Goal: Task Accomplishment & Management: Manage account settings

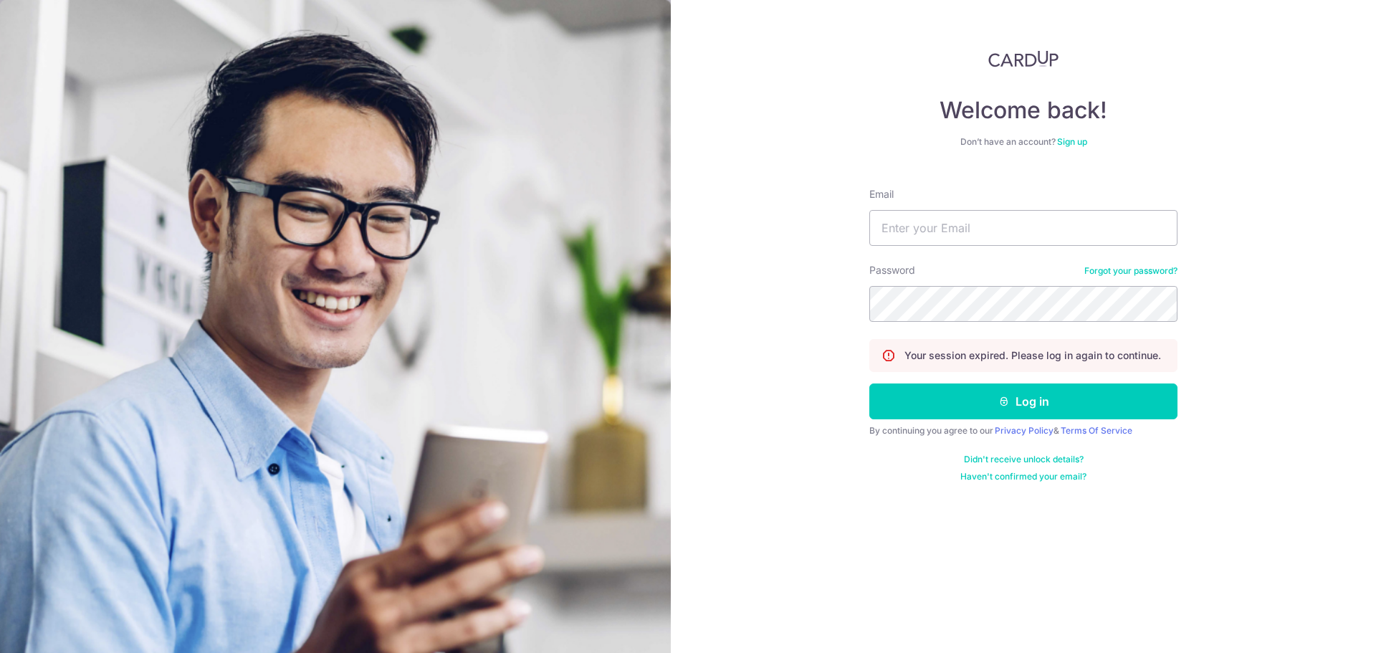
type input "Sheym17@gmail.com"
click at [869, 383] on button "Log in" at bounding box center [1023, 401] width 308 height 36
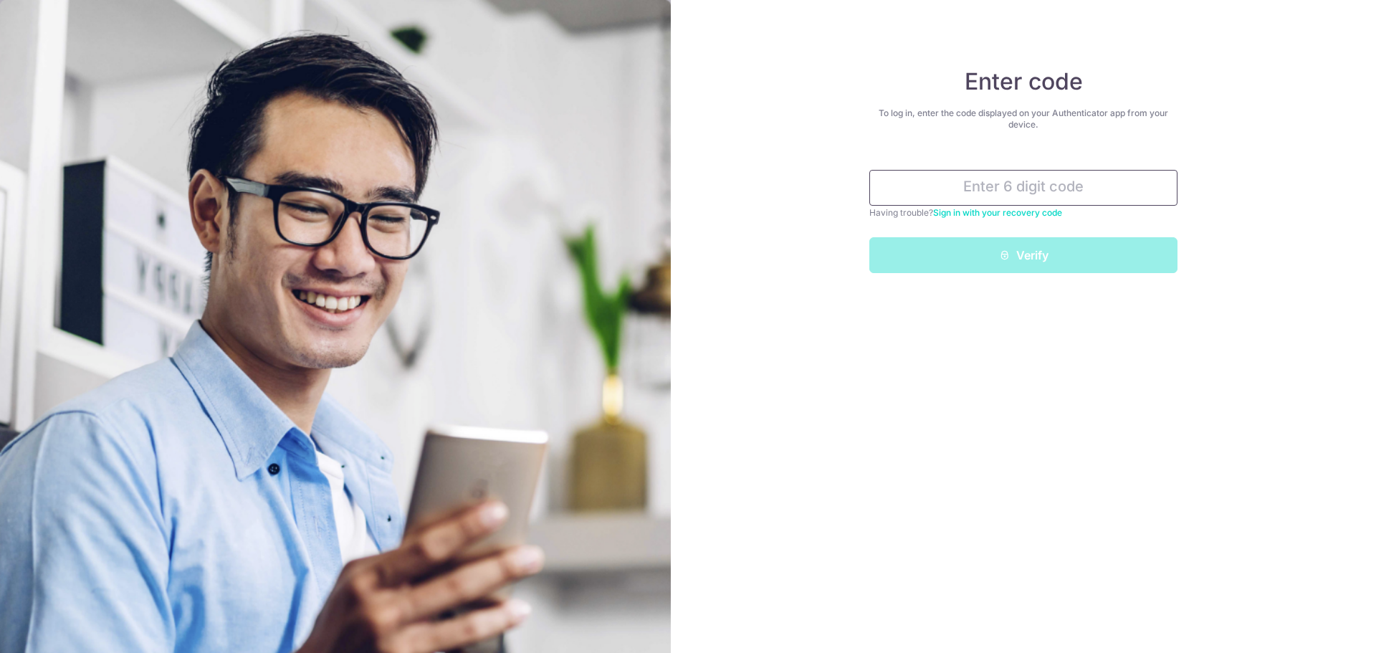
click at [995, 187] on input "text" at bounding box center [1023, 188] width 308 height 36
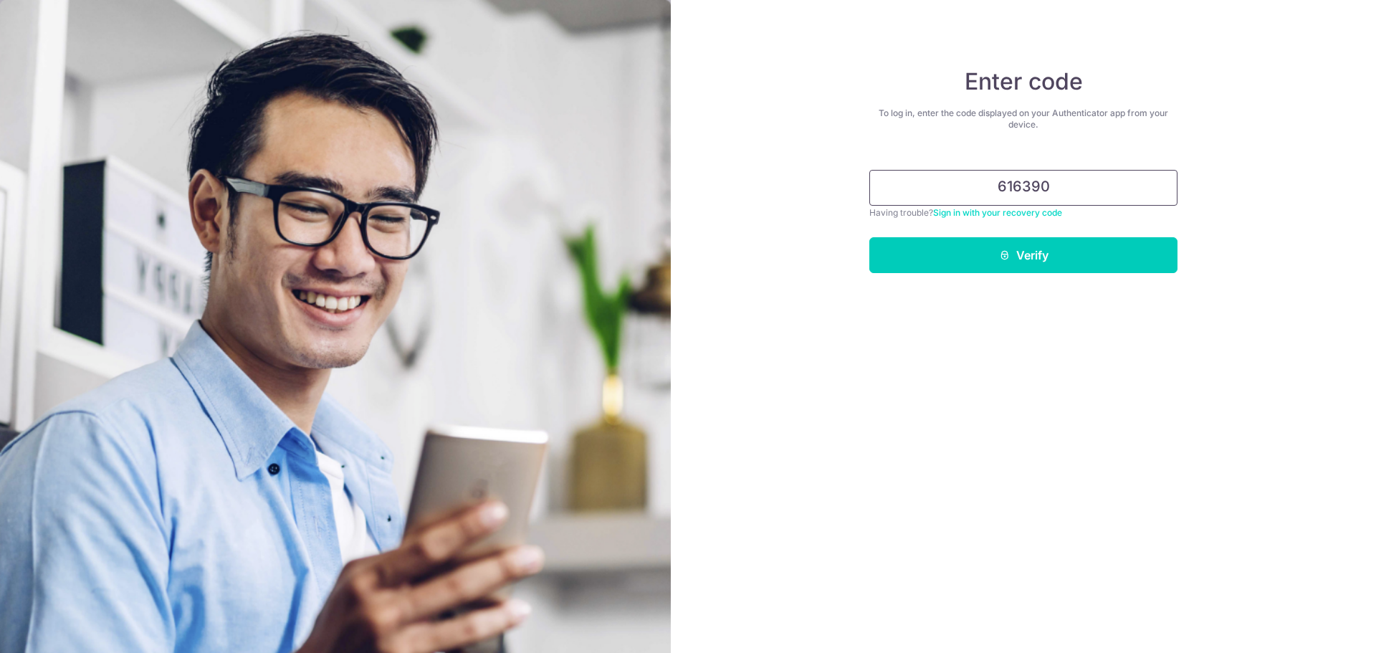
type input "616390"
click at [869, 237] on button "Verify" at bounding box center [1023, 255] width 308 height 36
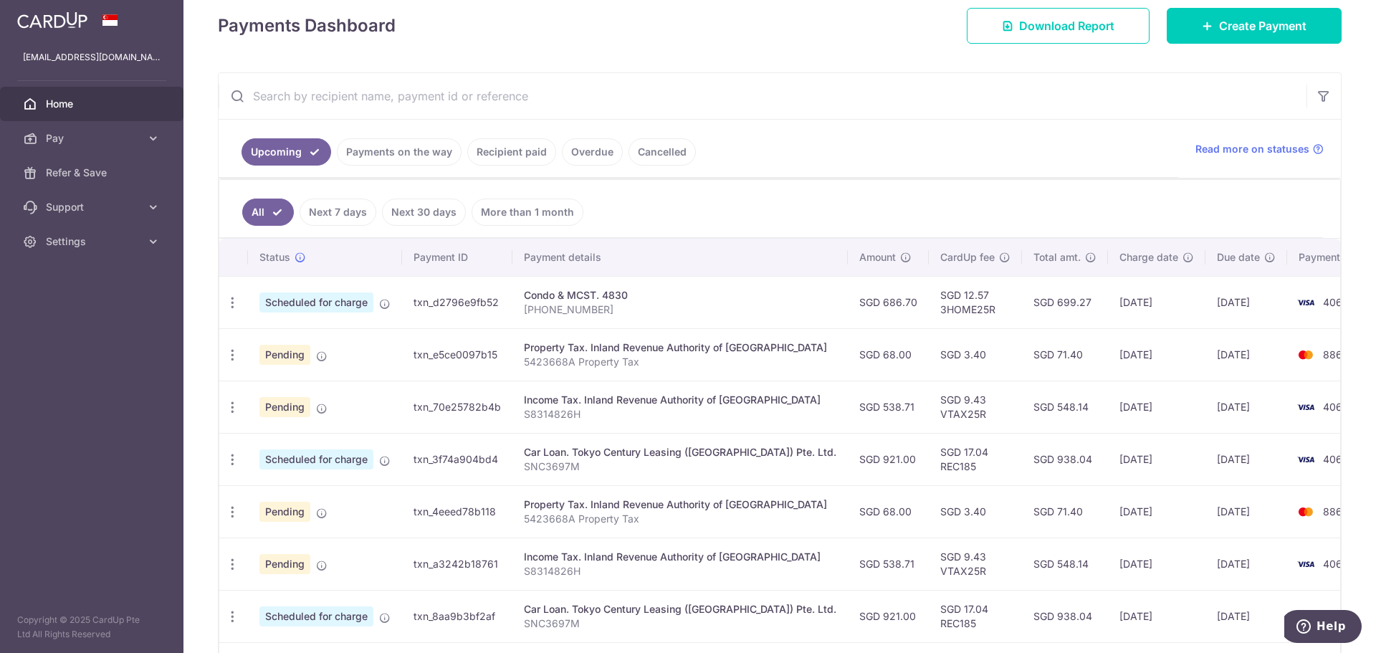
scroll to position [239, 0]
